Goal: Check status: Check status

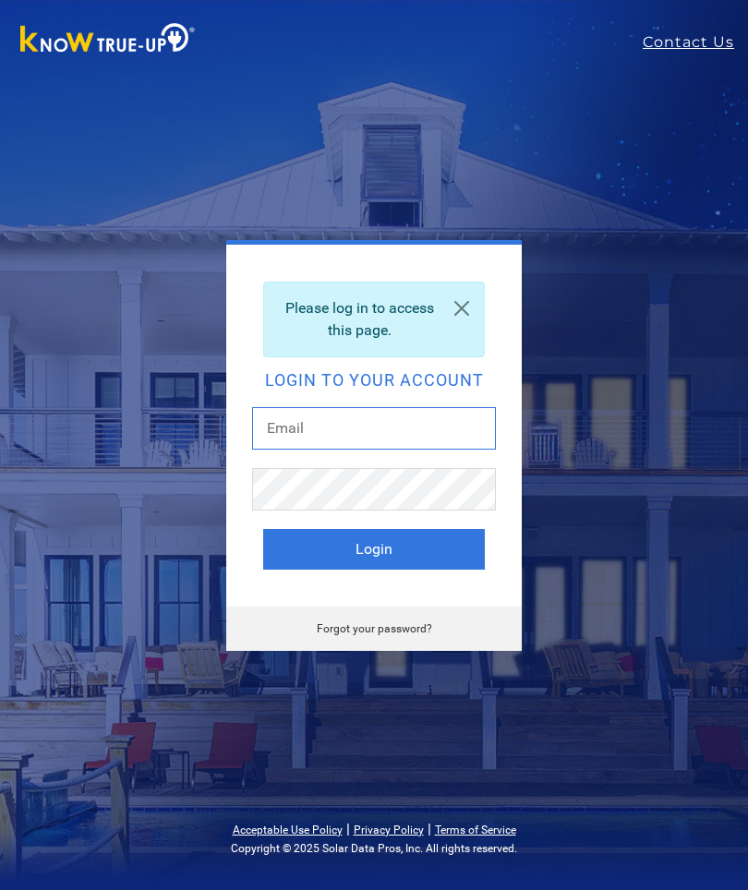
click at [345, 426] on input "text" at bounding box center [374, 428] width 244 height 42
click at [388, 433] on input "fahmy_attia@" at bounding box center [374, 428] width 244 height 42
type input "[EMAIL_ADDRESS][DOMAIN_NAME]"
click at [415, 536] on button "Login" at bounding box center [374, 549] width 222 height 41
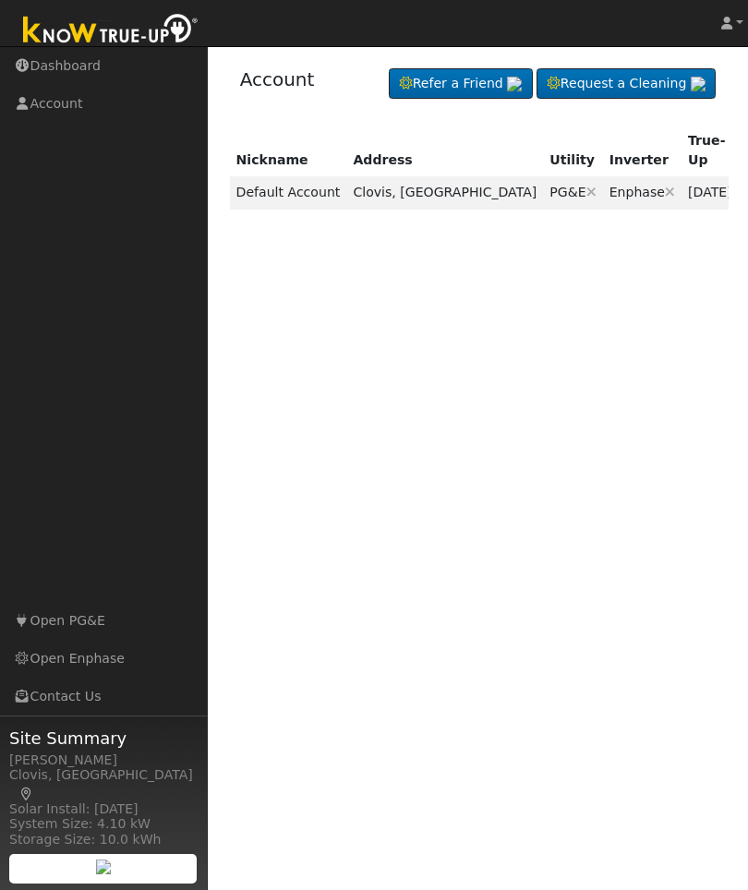
click at [543, 176] on td "PG&E Are you sure you want to disconnect this ? Back Disconnect" at bounding box center [572, 192] width 59 height 32
click at [64, 103] on link "Account" at bounding box center [104, 104] width 208 height 38
click at [86, 60] on link "Dashboard" at bounding box center [104, 66] width 208 height 38
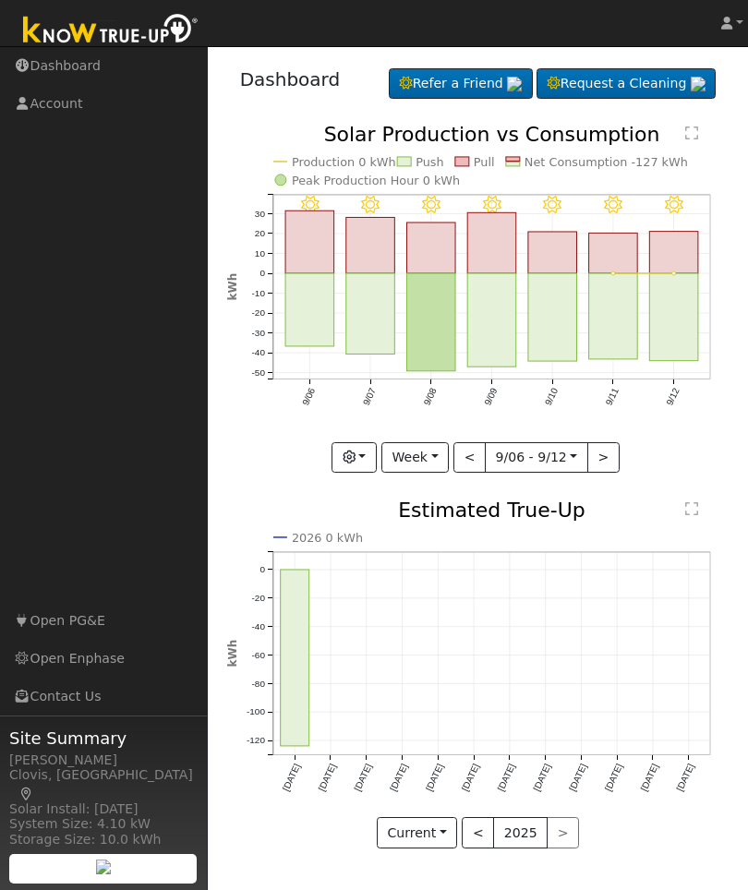
click at [422, 75] on link "Refer a Friend" at bounding box center [461, 83] width 144 height 31
click at [626, 80] on link "Request a Cleaning" at bounding box center [626, 83] width 179 height 31
click at [77, 94] on link "Account" at bounding box center [104, 104] width 208 height 38
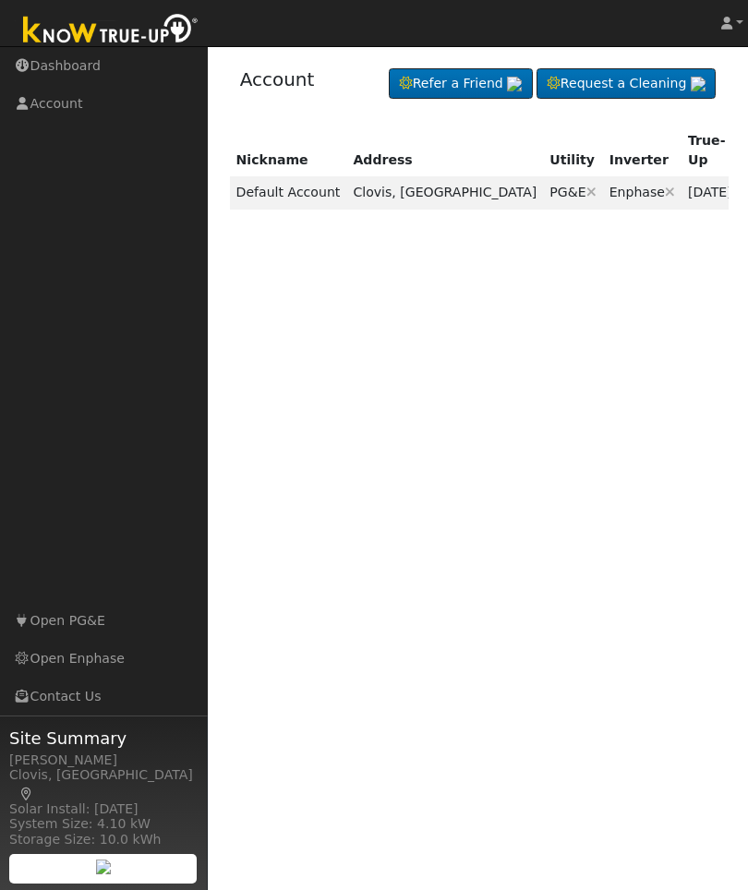
click at [91, 624] on link "Open PG&E" at bounding box center [104, 621] width 208 height 38
click at [103, 663] on link "Open Enphase" at bounding box center [104, 659] width 208 height 38
click at [83, 704] on link "Contact Us" at bounding box center [104, 697] width 208 height 38
click at [70, 103] on link "Account" at bounding box center [104, 104] width 208 height 38
click at [87, 54] on link "Dashboard" at bounding box center [104, 66] width 208 height 38
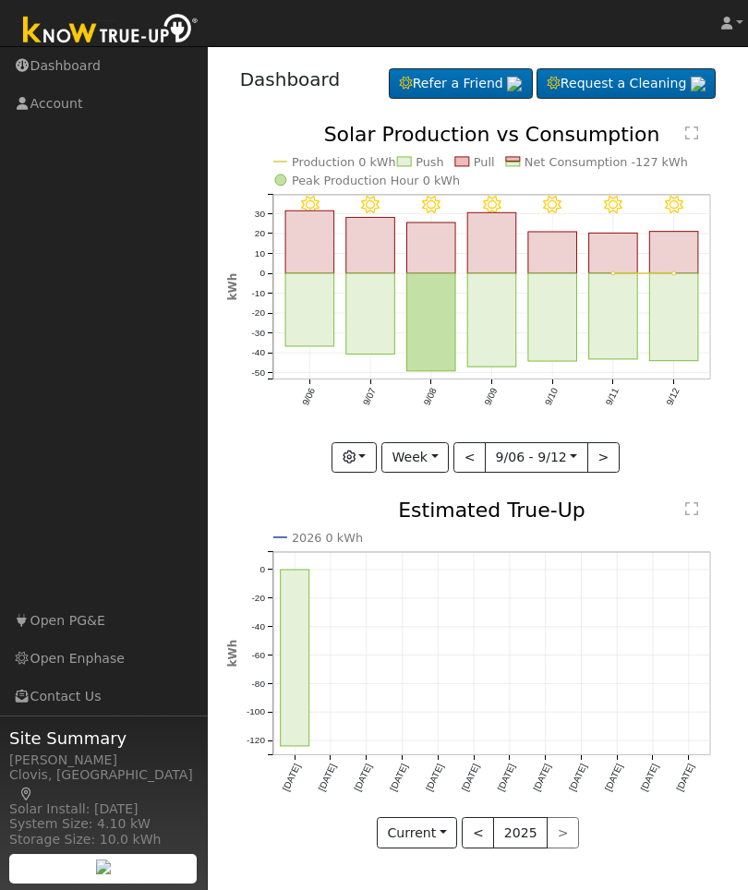
click at [442, 454] on button "Week" at bounding box center [414, 457] width 67 height 31
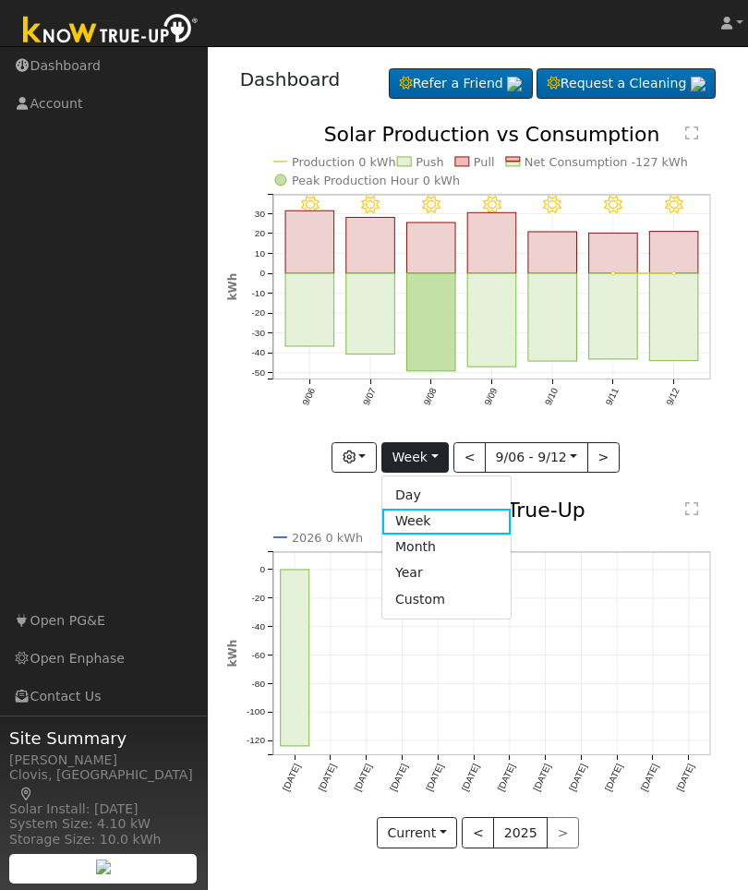
click at [435, 486] on link "Day" at bounding box center [446, 496] width 128 height 26
type input "2025-09-12"
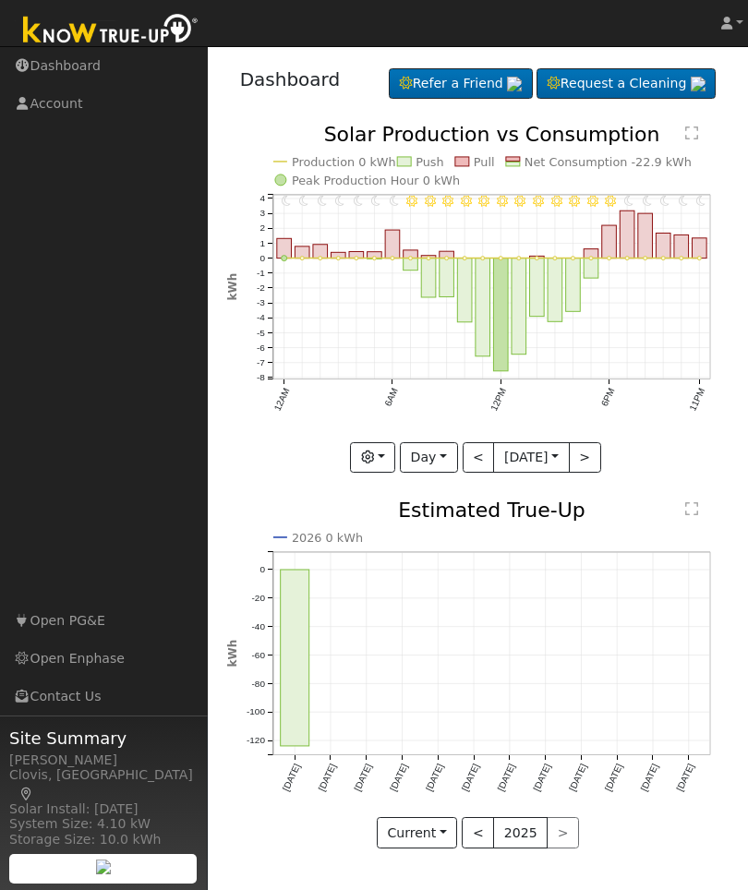
click at [562, 456] on body "Fahmy Attia Fahmy Attia Profile Help Center Terms Of Service See What's New Log…" at bounding box center [374, 468] width 748 height 844
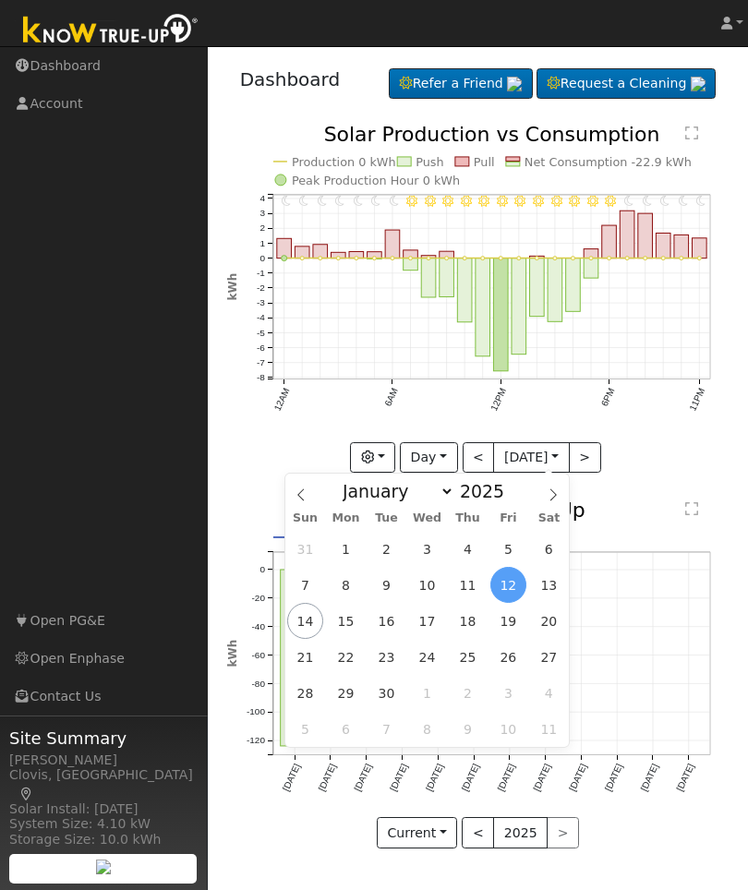
click at [309, 502] on span at bounding box center [300, 489] width 31 height 31
click at [308, 483] on span at bounding box center [300, 489] width 31 height 31
click at [301, 486] on span at bounding box center [300, 489] width 31 height 31
select select "5"
click at [507, 550] on span "6" at bounding box center [508, 549] width 36 height 36
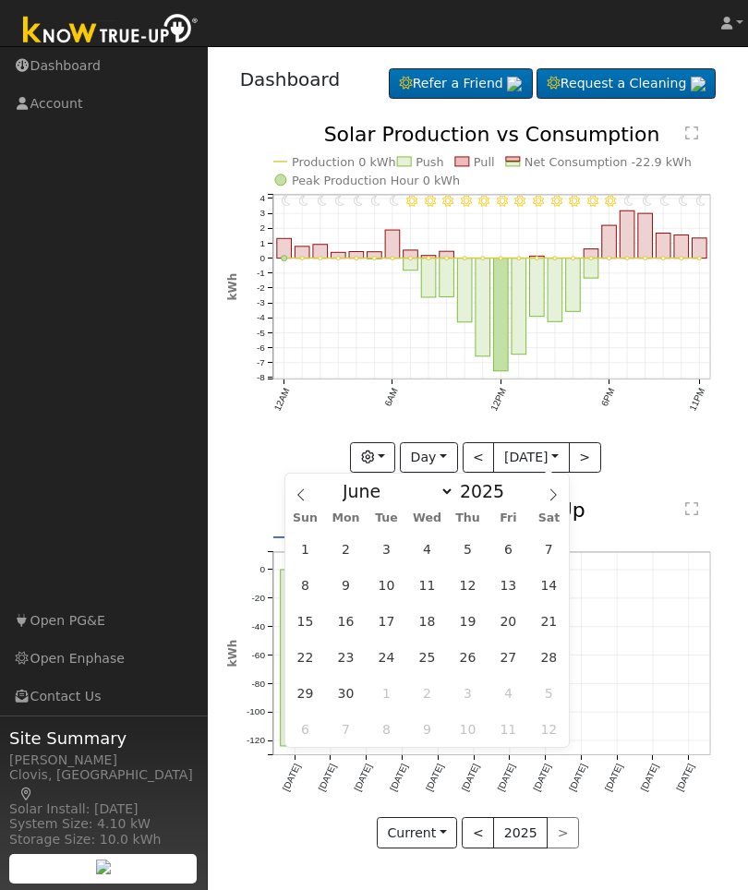
type input "2025-06-06"
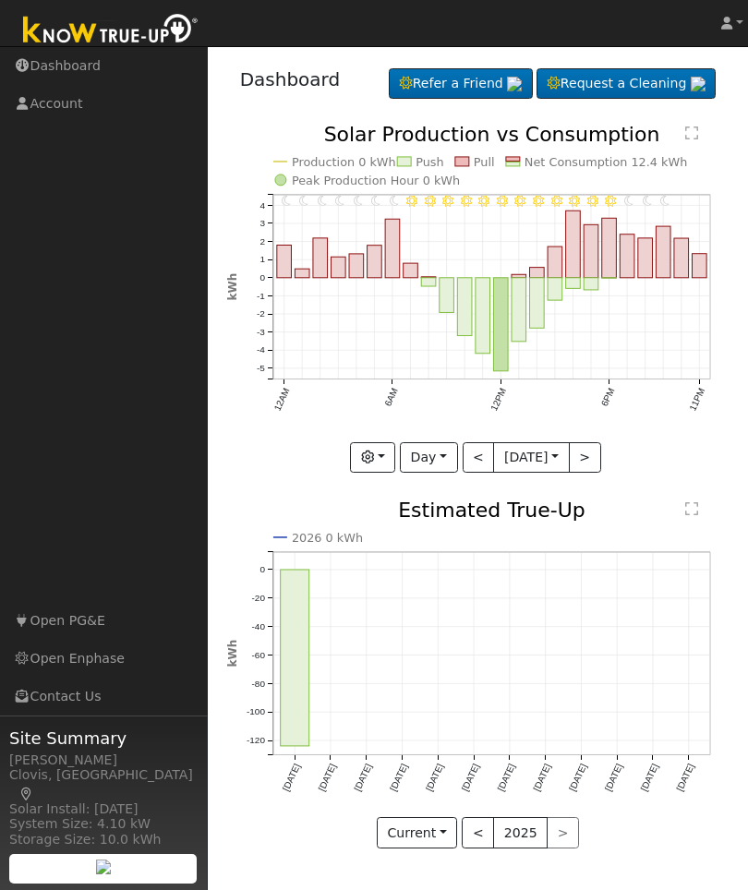
click at [390, 456] on button "button" at bounding box center [372, 457] width 45 height 31
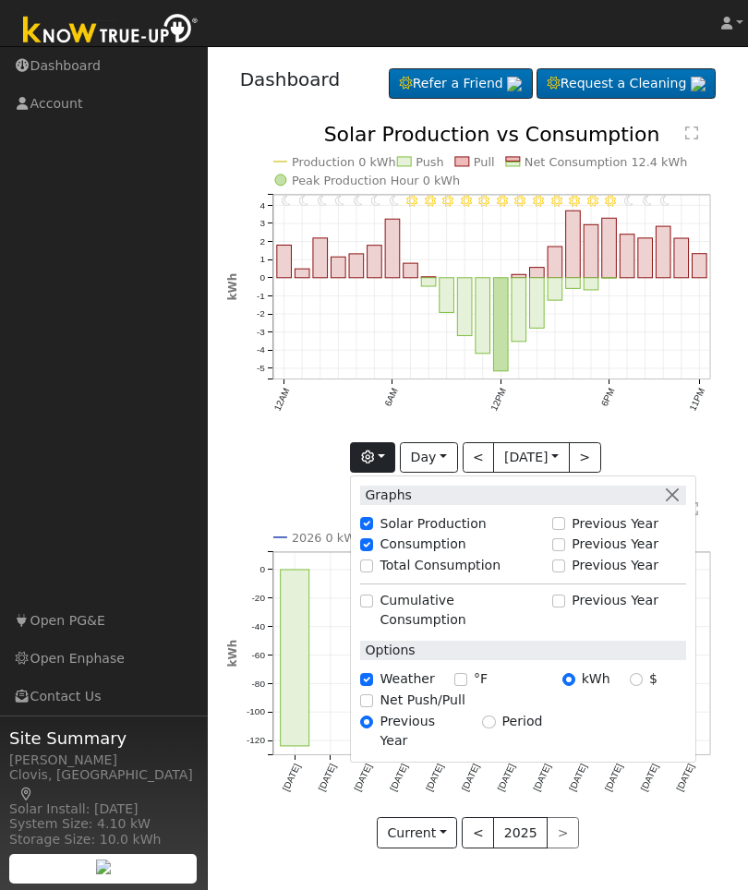
click at [369, 522] on input "Solar Production" at bounding box center [366, 523] width 13 height 13
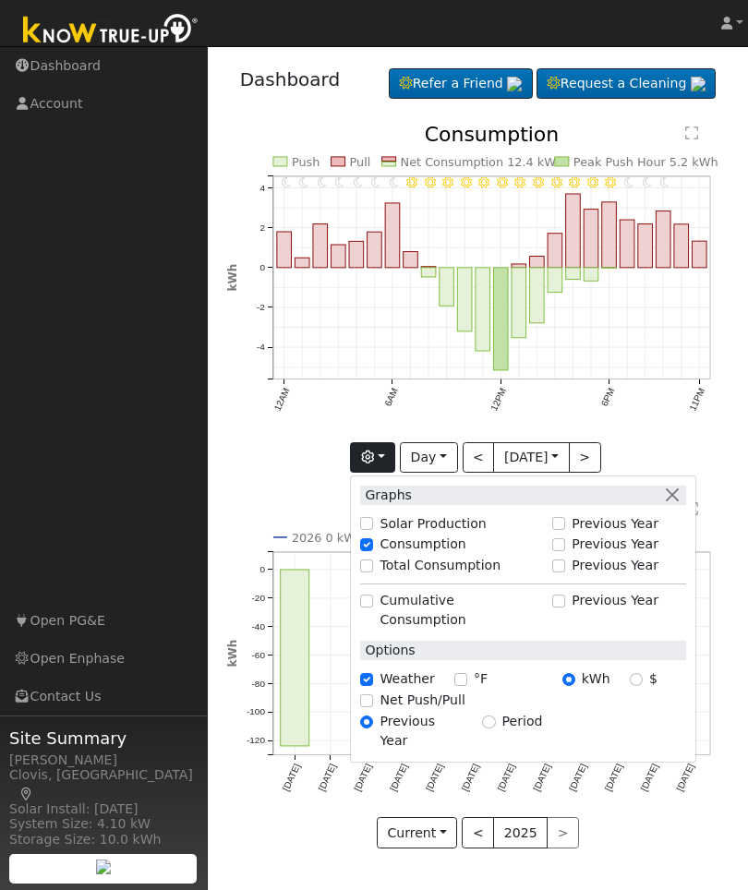
click at [377, 515] on div "Solar Production" at bounding box center [451, 524] width 182 height 19
click at [373, 517] on input "Solar Production" at bounding box center [366, 523] width 13 height 13
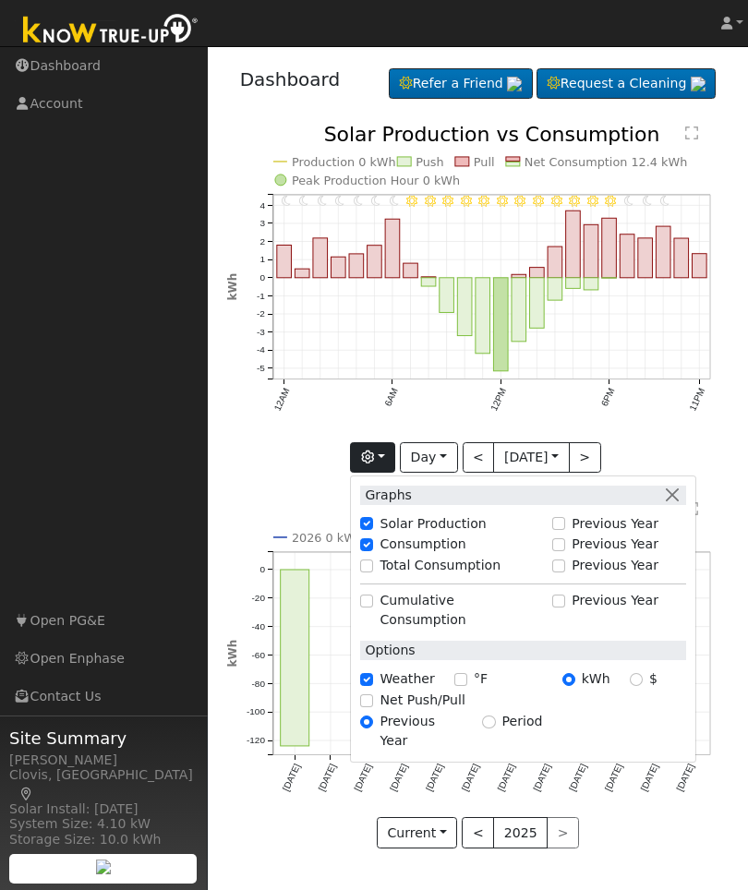
click at [378, 522] on div "Solar Production" at bounding box center [451, 524] width 182 height 19
click at [382, 523] on label "Solar Production" at bounding box center [433, 524] width 106 height 19
click at [373, 523] on input "Solar Production" at bounding box center [366, 523] width 13 height 13
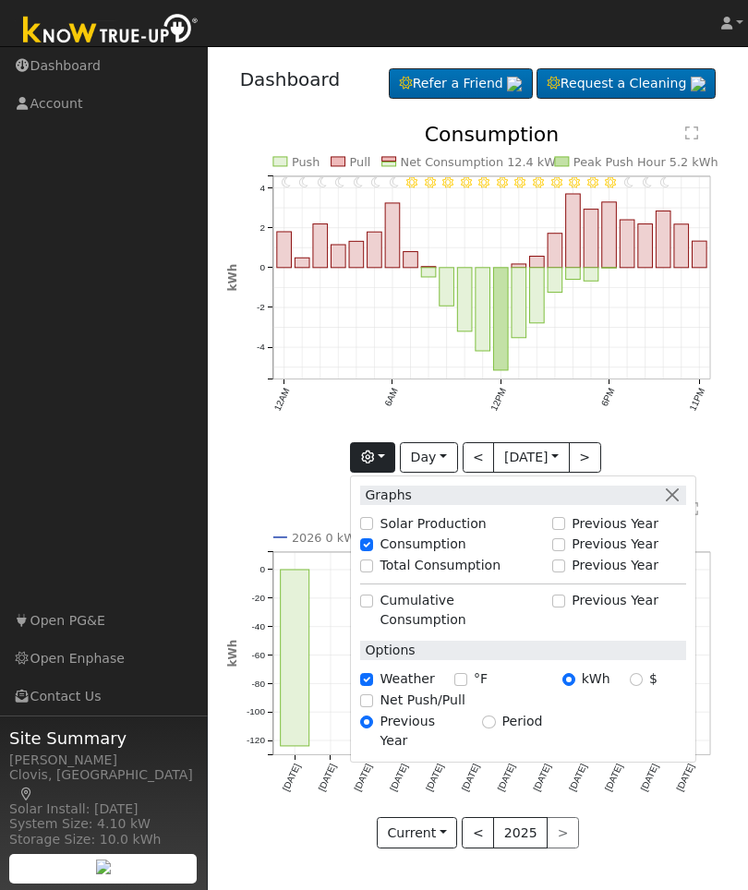
click at [382, 515] on label "Solar Production" at bounding box center [433, 524] width 106 height 19
click at [373, 517] on input "Solar Production" at bounding box center [366, 523] width 13 height 13
checkbox input "true"
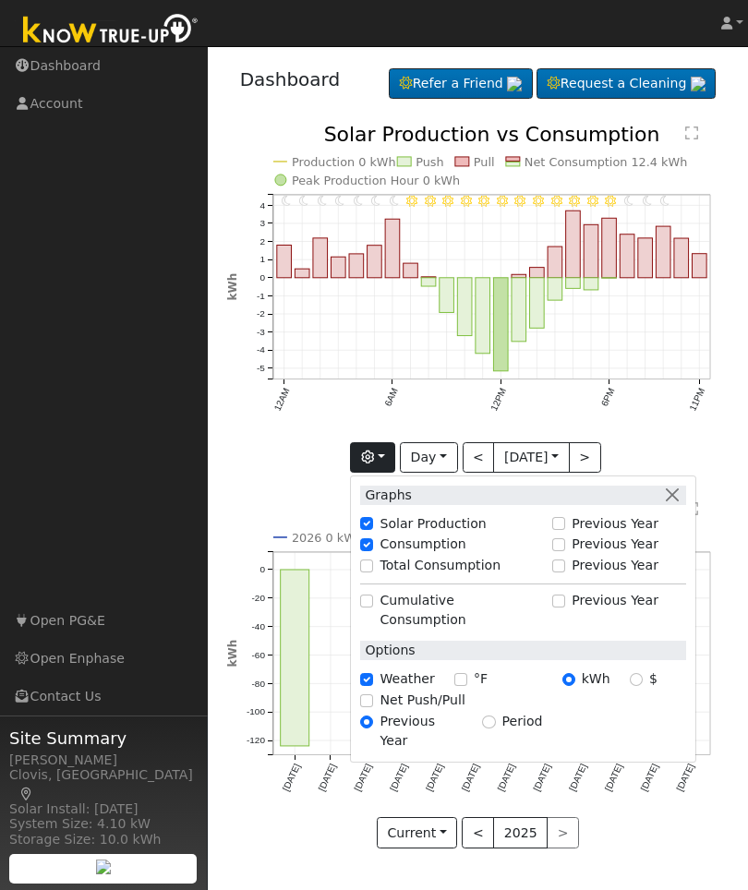
click at [474, 670] on label "°F" at bounding box center [481, 679] width 14 height 19
click at [467, 673] on input "°F" at bounding box center [460, 679] width 13 height 13
click at [461, 673] on input "°F" at bounding box center [460, 679] width 13 height 13
click at [464, 673] on input "°F" at bounding box center [460, 679] width 13 height 13
checkbox input "true"
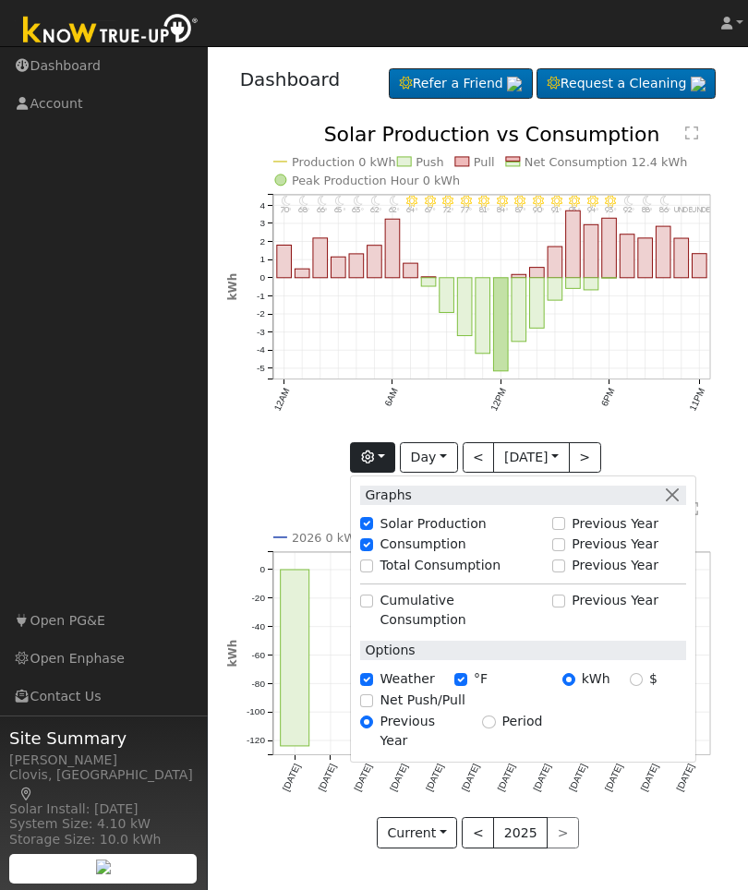
click at [373, 695] on input "Net Push/Pull" at bounding box center [366, 701] width 13 height 13
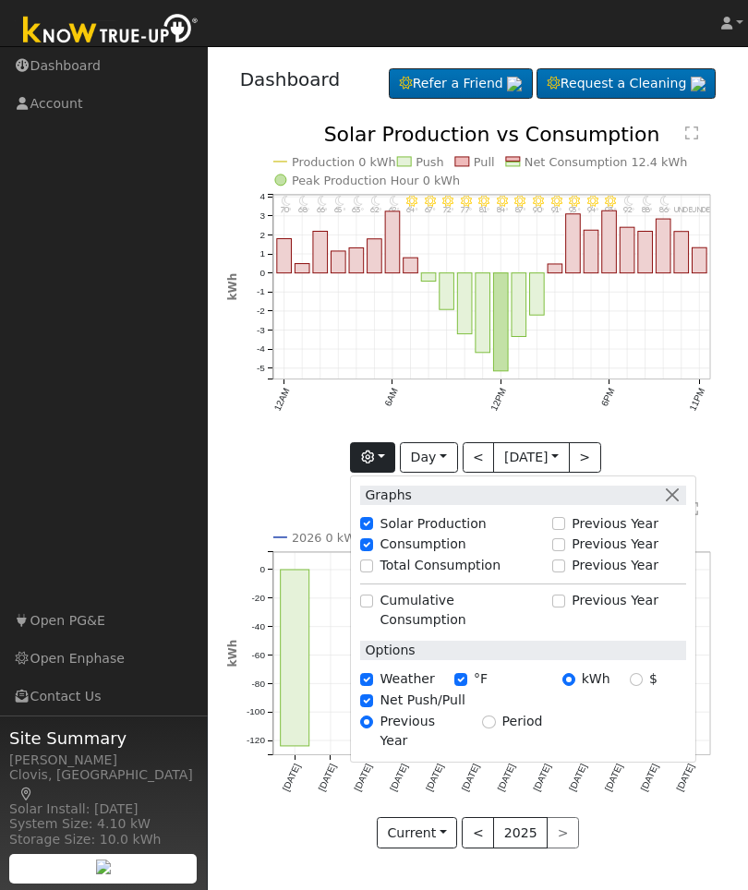
click at [381, 691] on label "Net Push/Pull" at bounding box center [422, 700] width 85 height 19
click at [373, 695] on input "Net Push/Pull" at bounding box center [366, 701] width 13 height 13
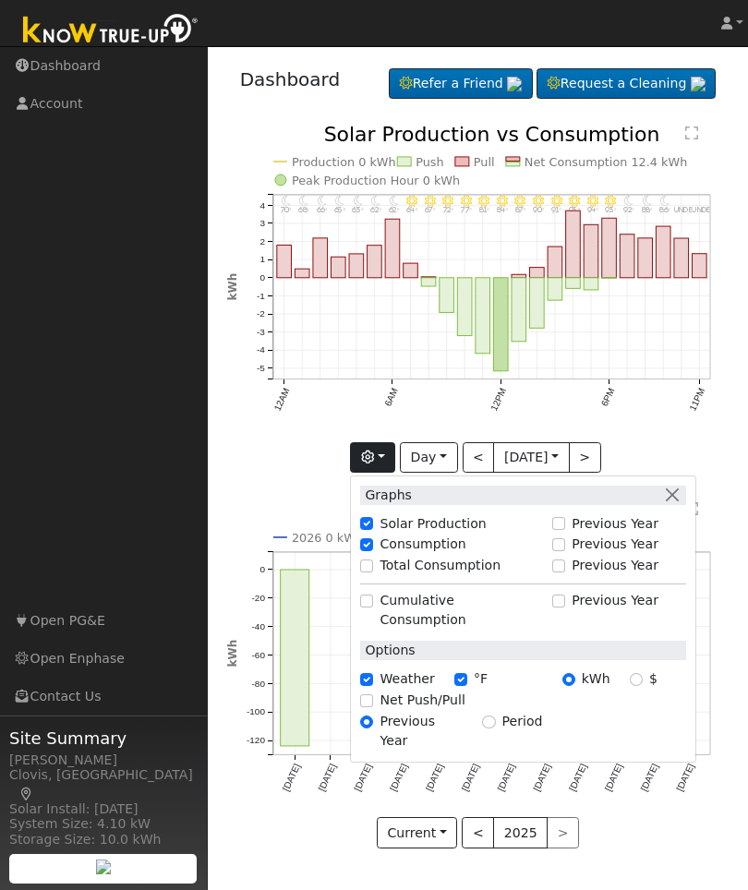
click at [381, 691] on label "Net Push/Pull" at bounding box center [422, 700] width 85 height 19
click at [373, 695] on input "Net Push/Pull" at bounding box center [366, 701] width 13 height 13
checkbox input "true"
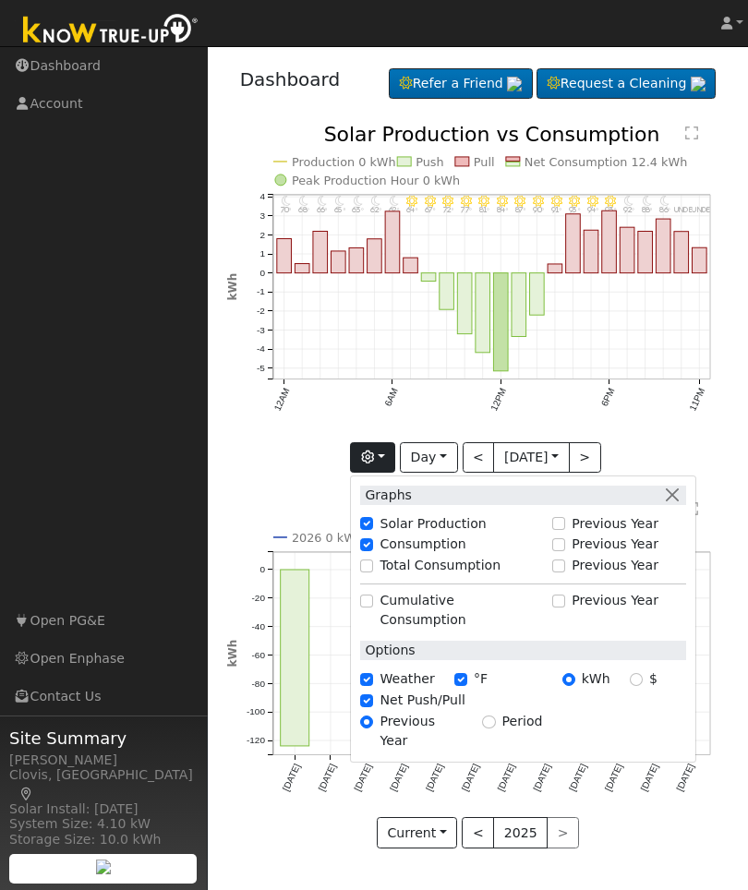
click at [563, 521] on input "Previous Year" at bounding box center [558, 523] width 13 height 13
click at [565, 527] on input "Previous Year" at bounding box center [558, 523] width 13 height 13
checkbox input "false"
click at [565, 548] on input "Previous Year" at bounding box center [558, 545] width 13 height 13
checkbox input "true"
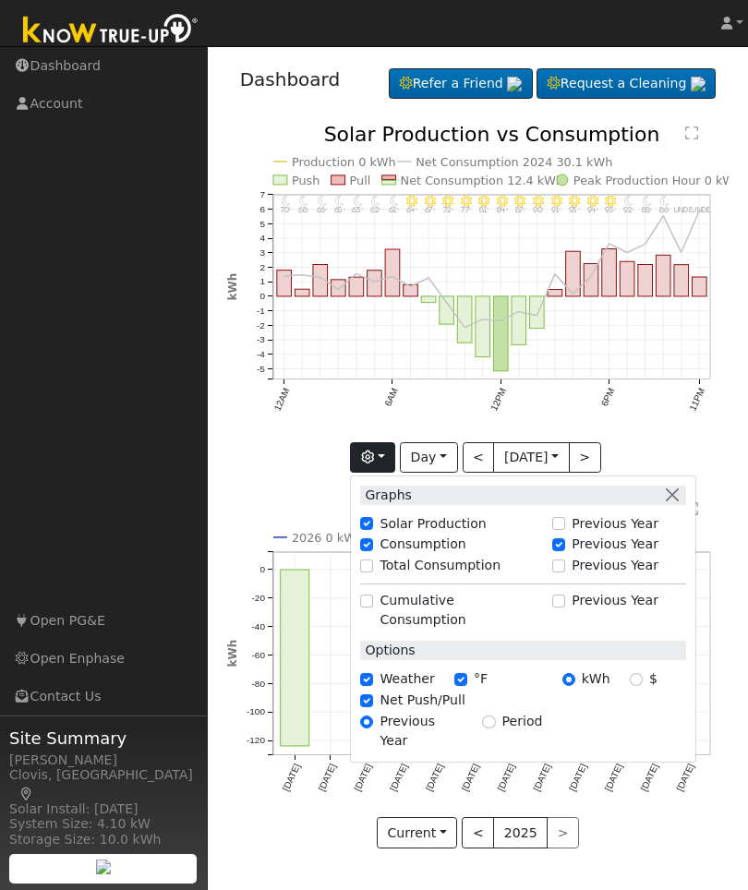
click at [591, 449] on button ">" at bounding box center [585, 457] width 32 height 31
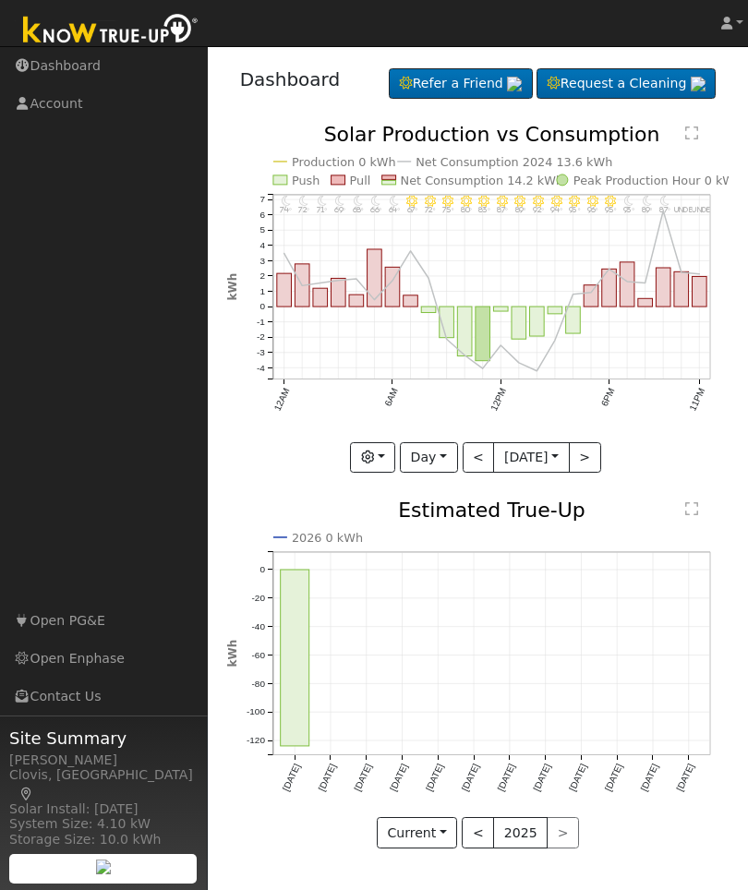
click at [595, 458] on button ">" at bounding box center [585, 457] width 32 height 31
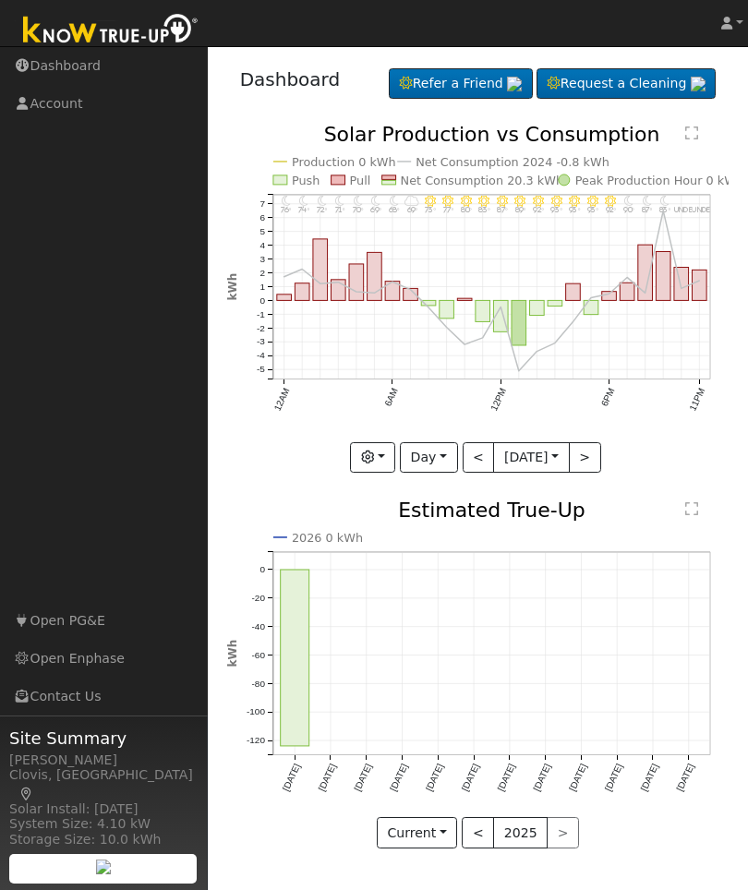
click at [595, 455] on button ">" at bounding box center [585, 457] width 32 height 31
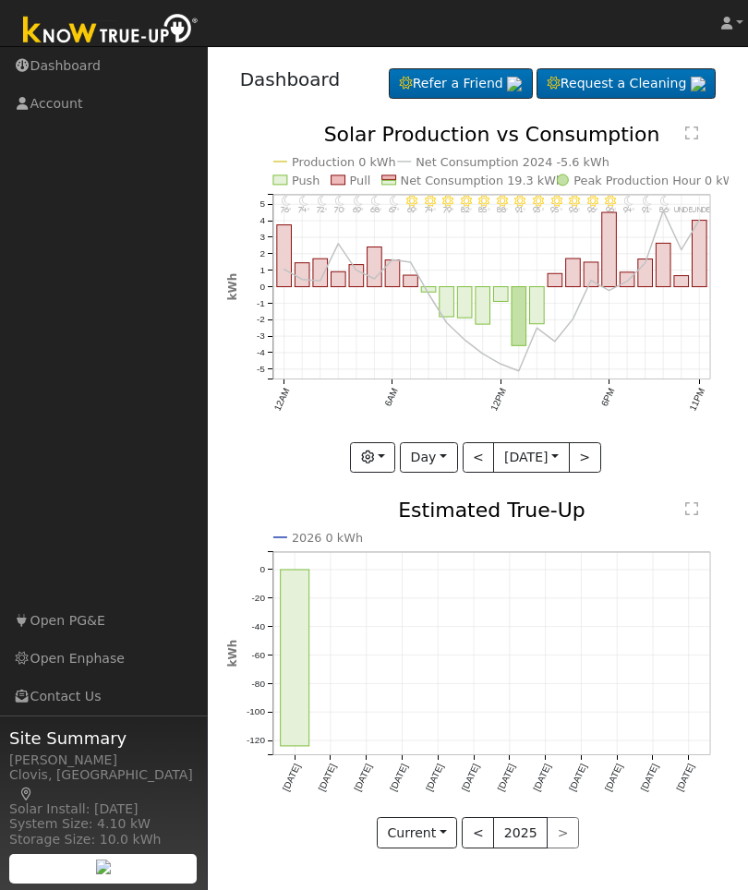
click at [599, 459] on button ">" at bounding box center [585, 457] width 32 height 31
type input "2025-06-10"
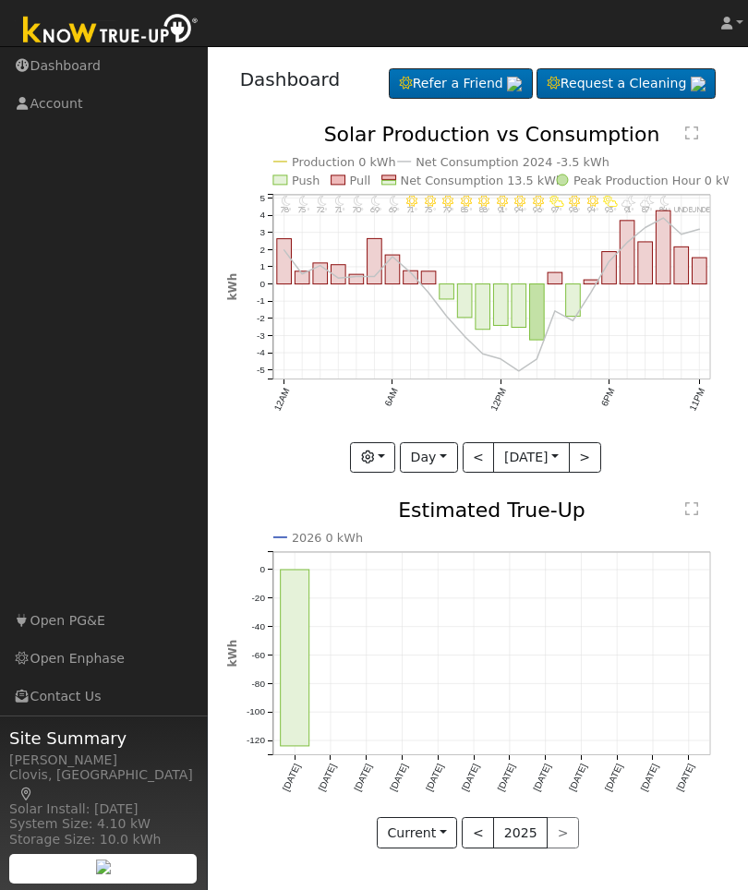
click at [388, 459] on button "button" at bounding box center [372, 457] width 45 height 31
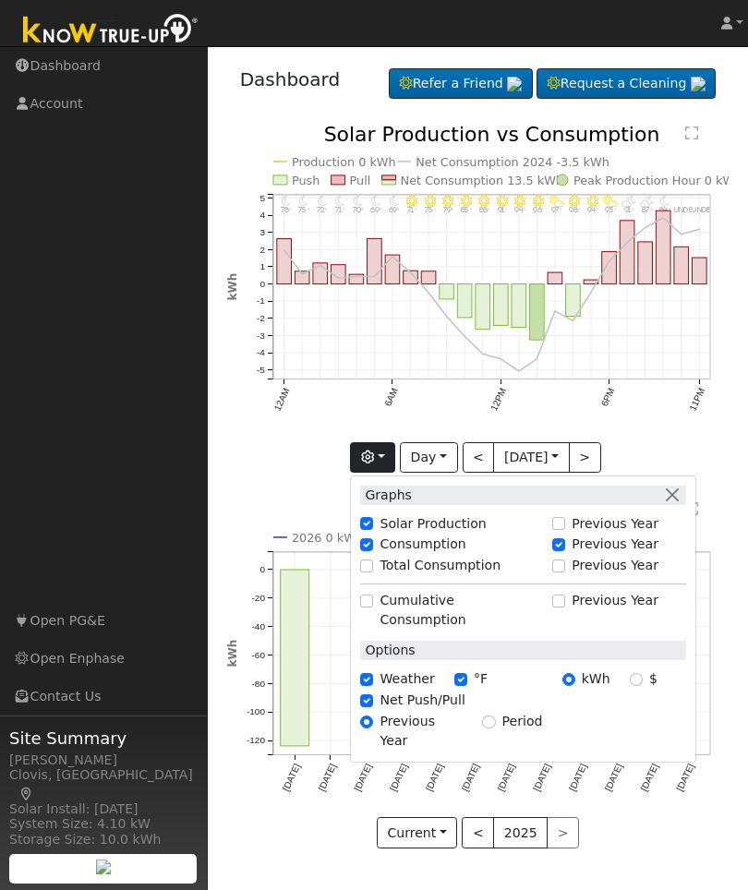
click at [562, 544] on input "Previous Year" at bounding box center [558, 545] width 13 height 13
checkbox input "false"
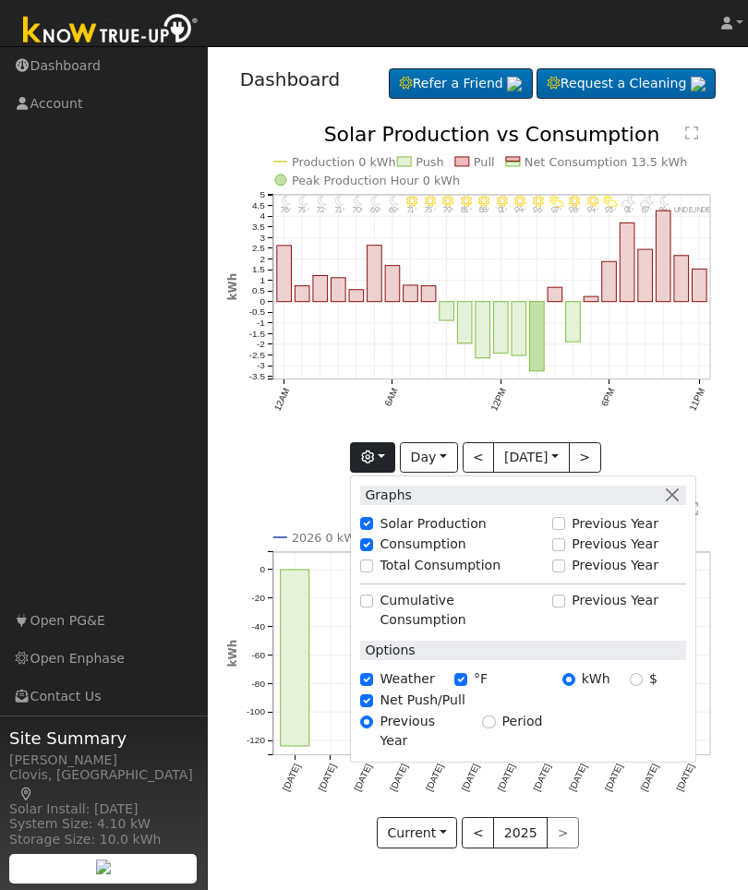
click at [676, 498] on button "button" at bounding box center [671, 495] width 19 height 19
